Goal: Browse casually

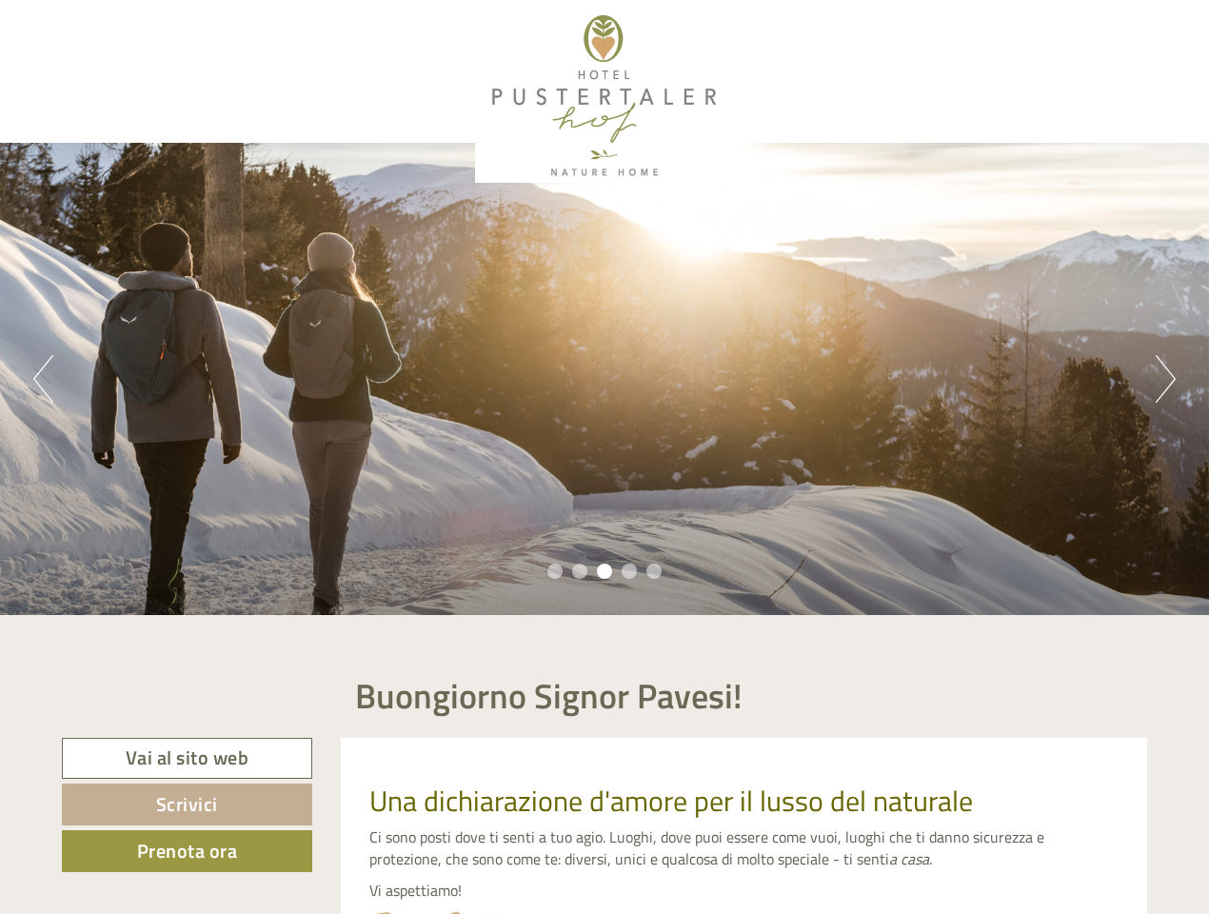
click at [605, 457] on div "Previous Next 1 2 3 4 5" at bounding box center [604, 379] width 1209 height 472
click at [43, 379] on button "Previous" at bounding box center [43, 379] width 20 height 48
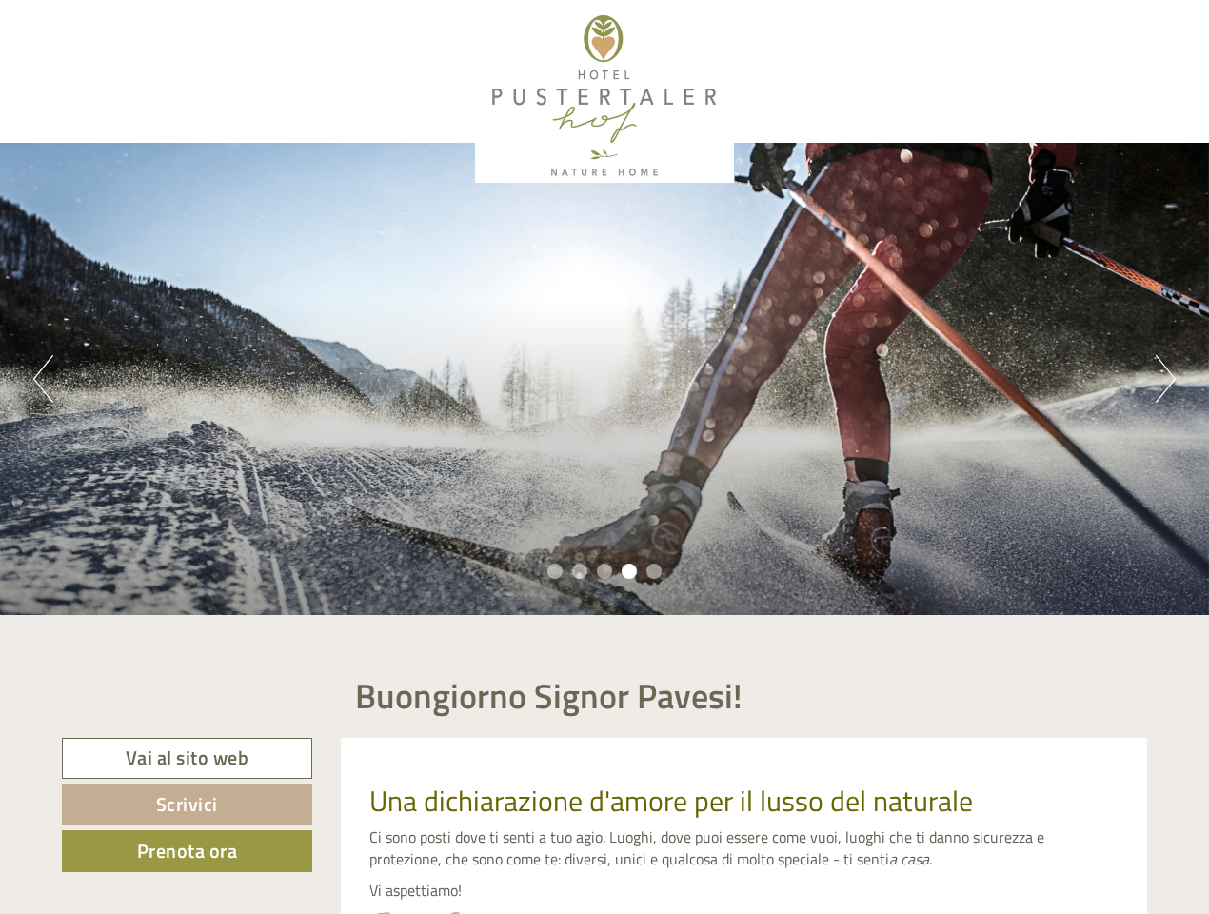
click at [605, 379] on div "Previous Next 1 2 3 4 5" at bounding box center [604, 379] width 1209 height 472
click at [1166, 379] on button "Next" at bounding box center [1166, 379] width 20 height 48
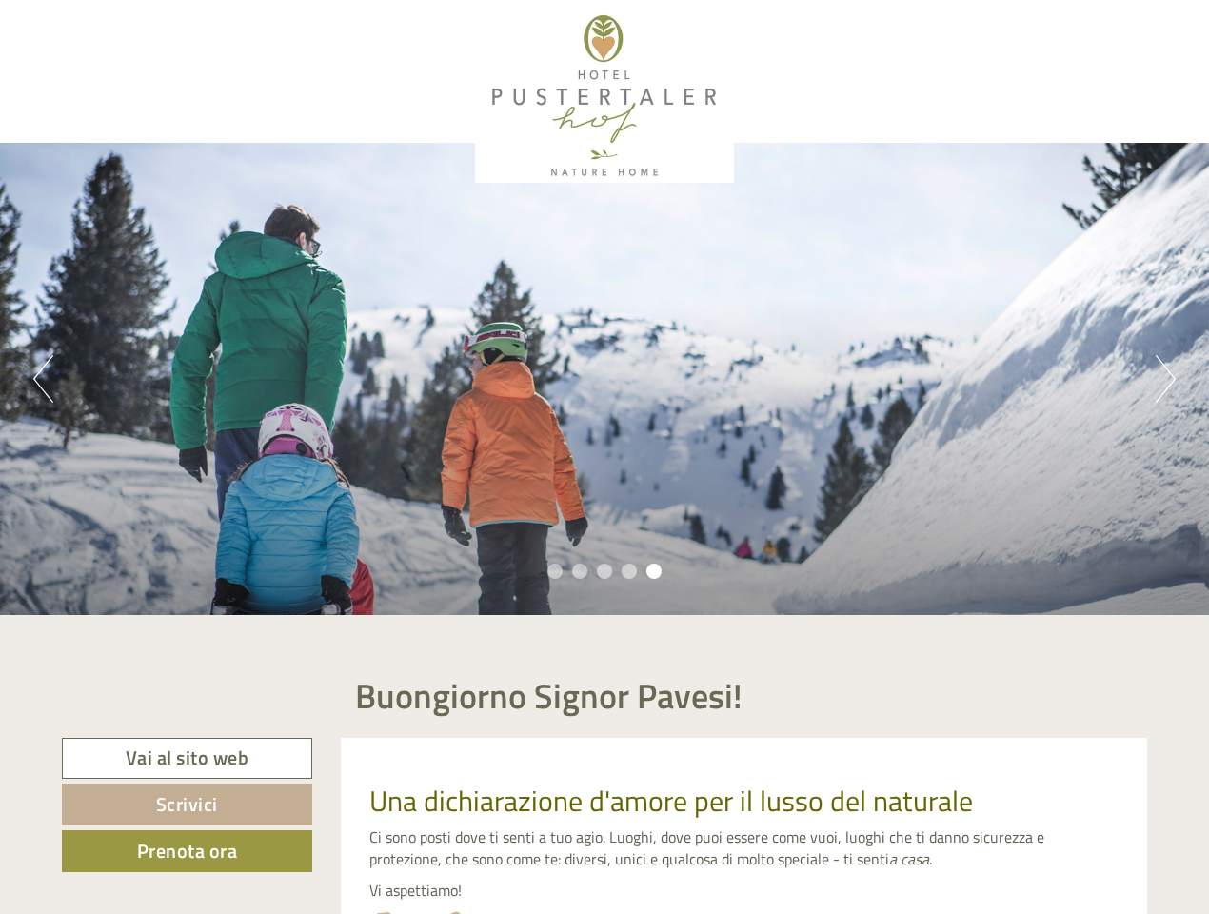
click at [555, 571] on li "1" at bounding box center [555, 571] width 15 height 15
click at [580, 571] on li "2" at bounding box center [579, 571] width 15 height 15
click at [605, 571] on li "3" at bounding box center [604, 571] width 15 height 15
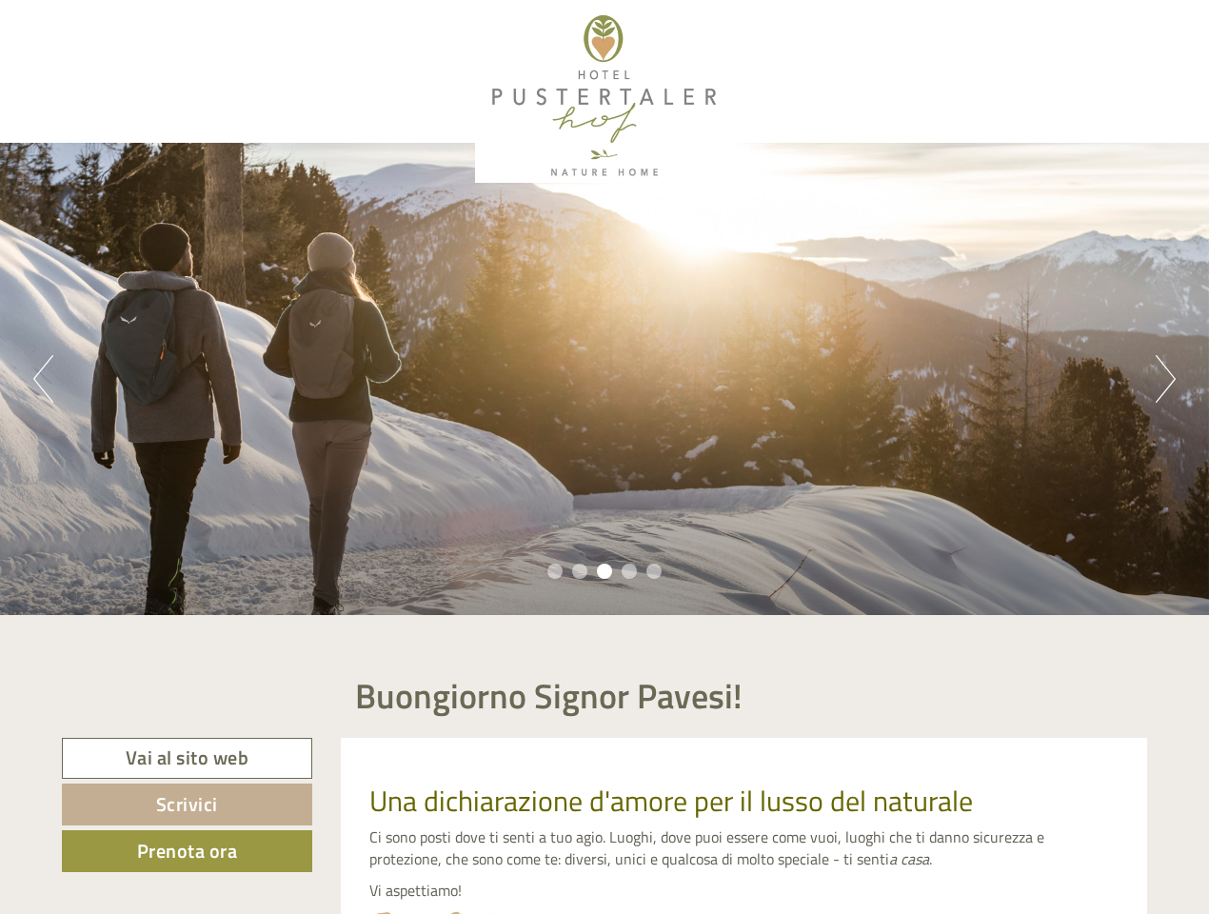
click at [629, 571] on li "4" at bounding box center [629, 571] width 15 height 15
click at [654, 571] on li "5" at bounding box center [654, 571] width 15 height 15
